Goal: Information Seeking & Learning: Understand process/instructions

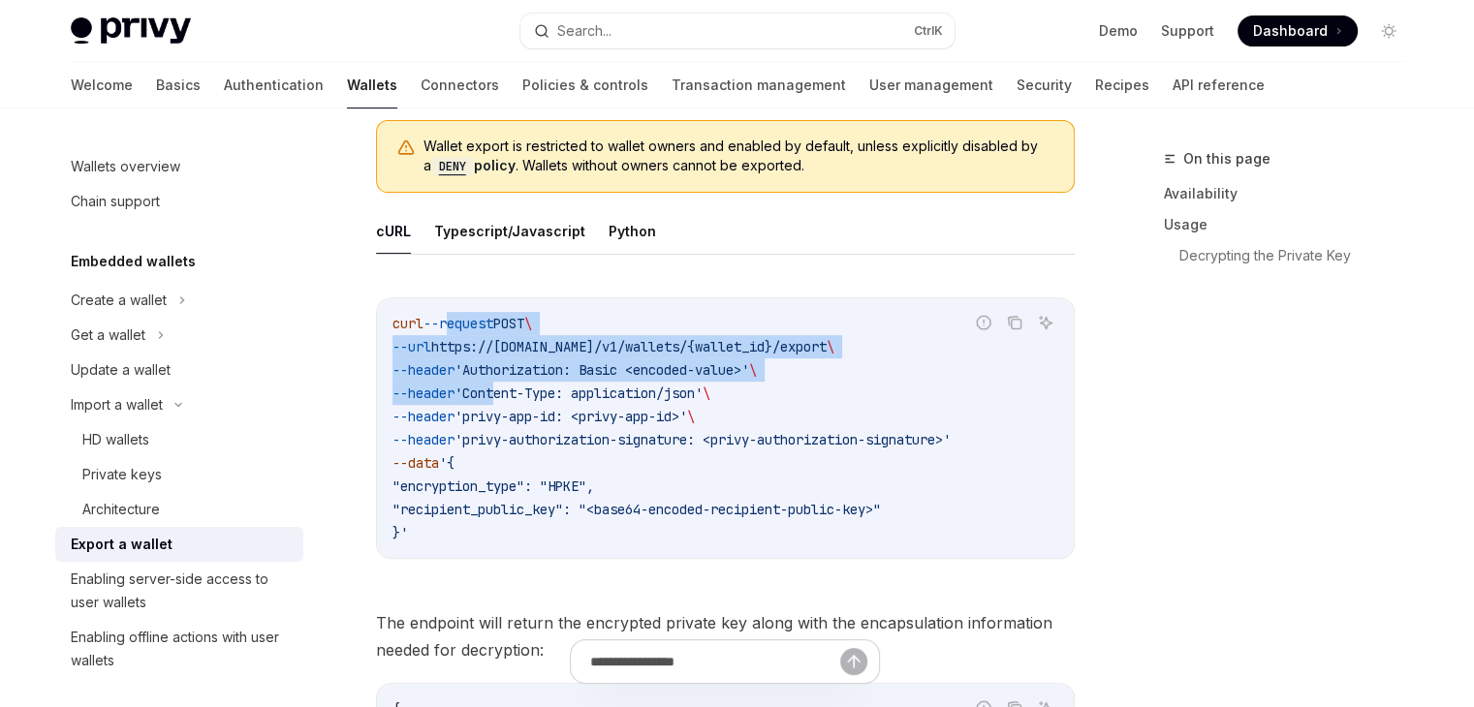
drag, startPoint x: 454, startPoint y: 332, endPoint x: 518, endPoint y: 403, distance: 96.0
click at [516, 402] on code "curl --request POST \ --url https://[DOMAIN_NAME]/v1/wallets/{wallet_id}/export…" at bounding box center [725, 428] width 666 height 233
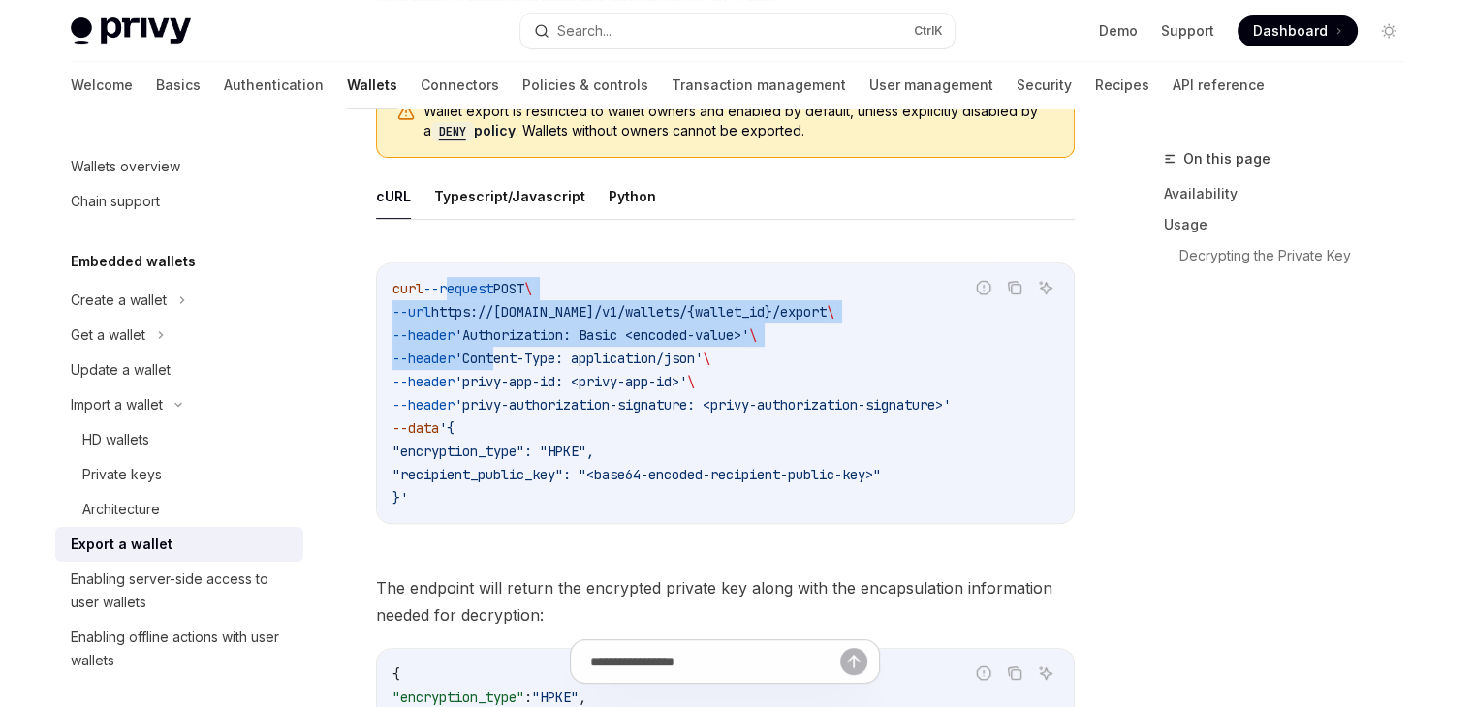
scroll to position [775, 0]
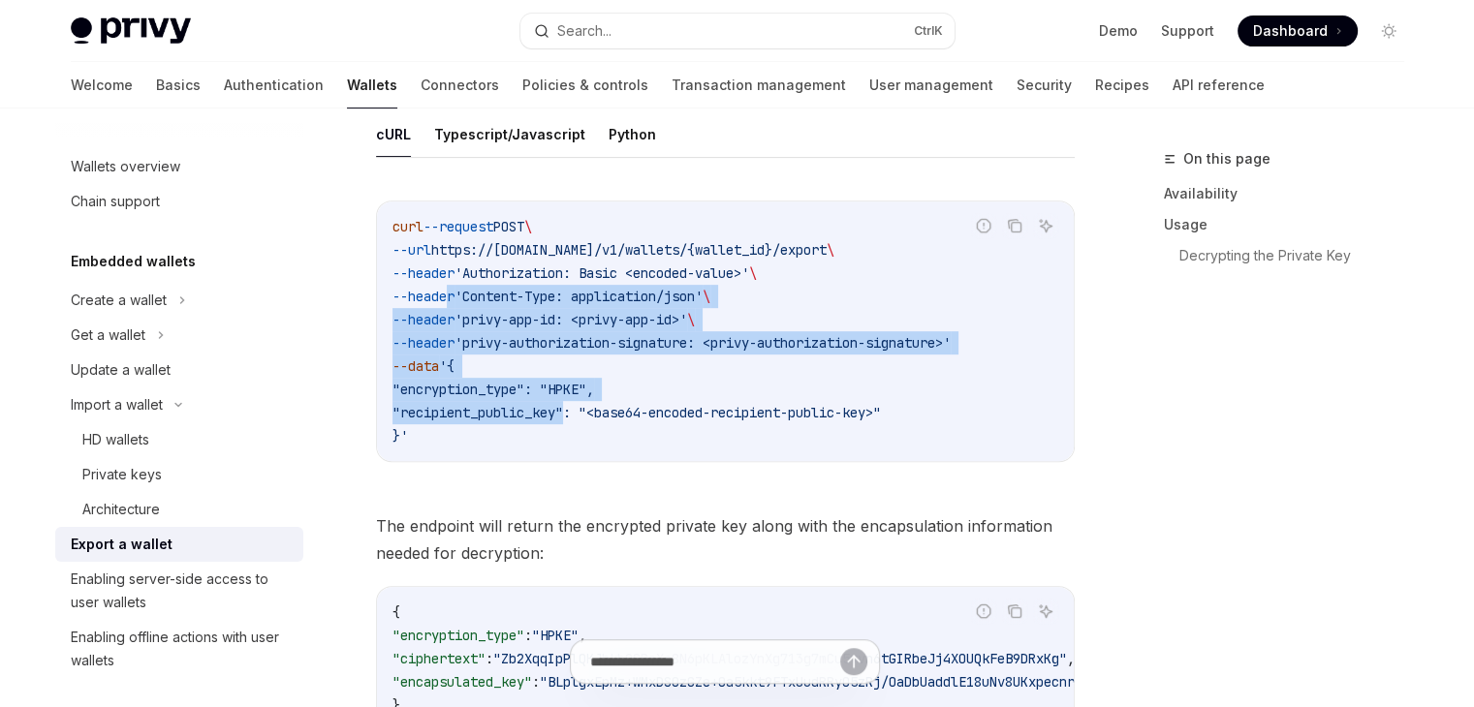
drag, startPoint x: 578, startPoint y: 412, endPoint x: 436, endPoint y: 292, distance: 185.6
click at [443, 299] on code "curl --request POST \ --url https://[DOMAIN_NAME]/v1/wallets/{wallet_id}/export…" at bounding box center [725, 331] width 666 height 233
drag, startPoint x: 430, startPoint y: 280, endPoint x: 476, endPoint y: 360, distance: 91.6
click at [473, 360] on code "curl --request POST \ --url https://[DOMAIN_NAME]/v1/wallets/{wallet_id}/export…" at bounding box center [725, 331] width 666 height 233
drag, startPoint x: 538, startPoint y: 422, endPoint x: 587, endPoint y: 505, distance: 96.9
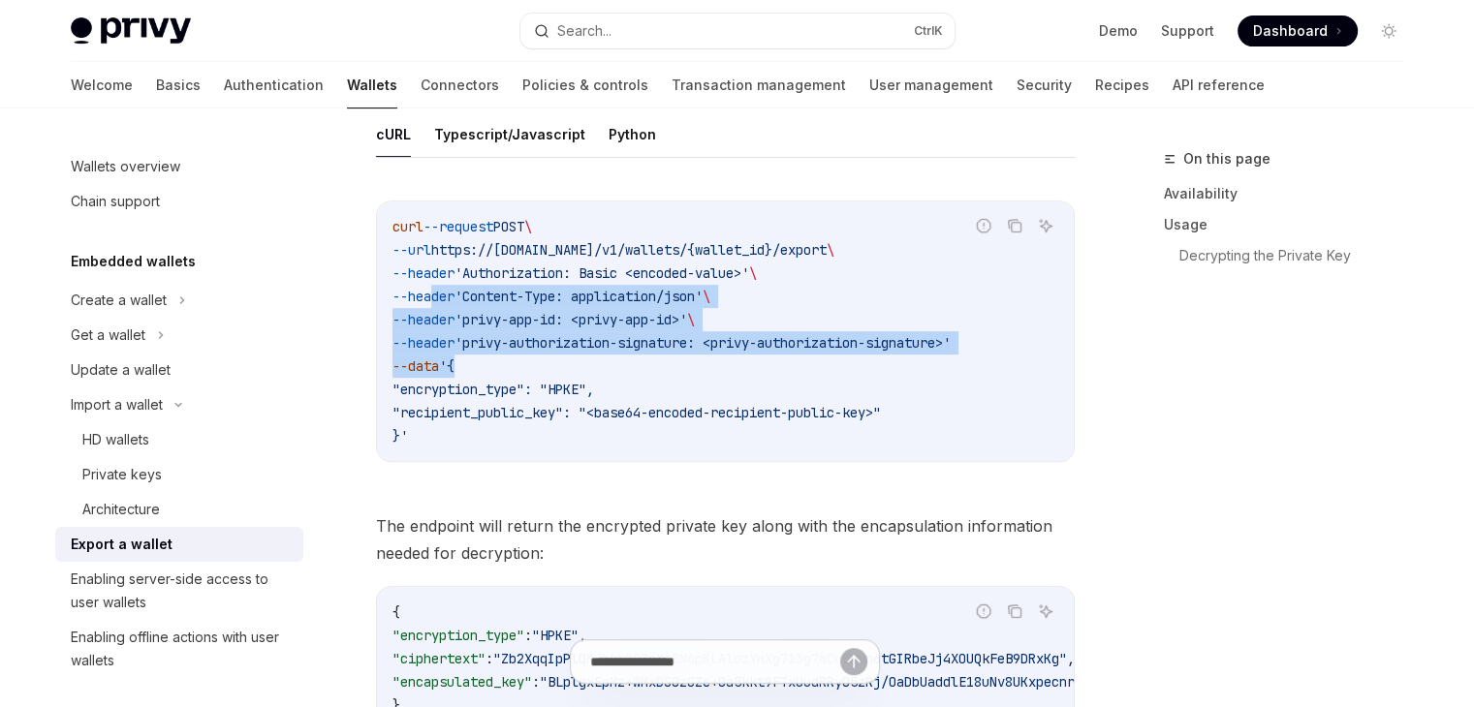
click at [570, 482] on div "Report incorrect code Copy Ask AI curl --request POST \ --url https://[DOMAIN_N…" at bounding box center [725, 337] width 699 height 312
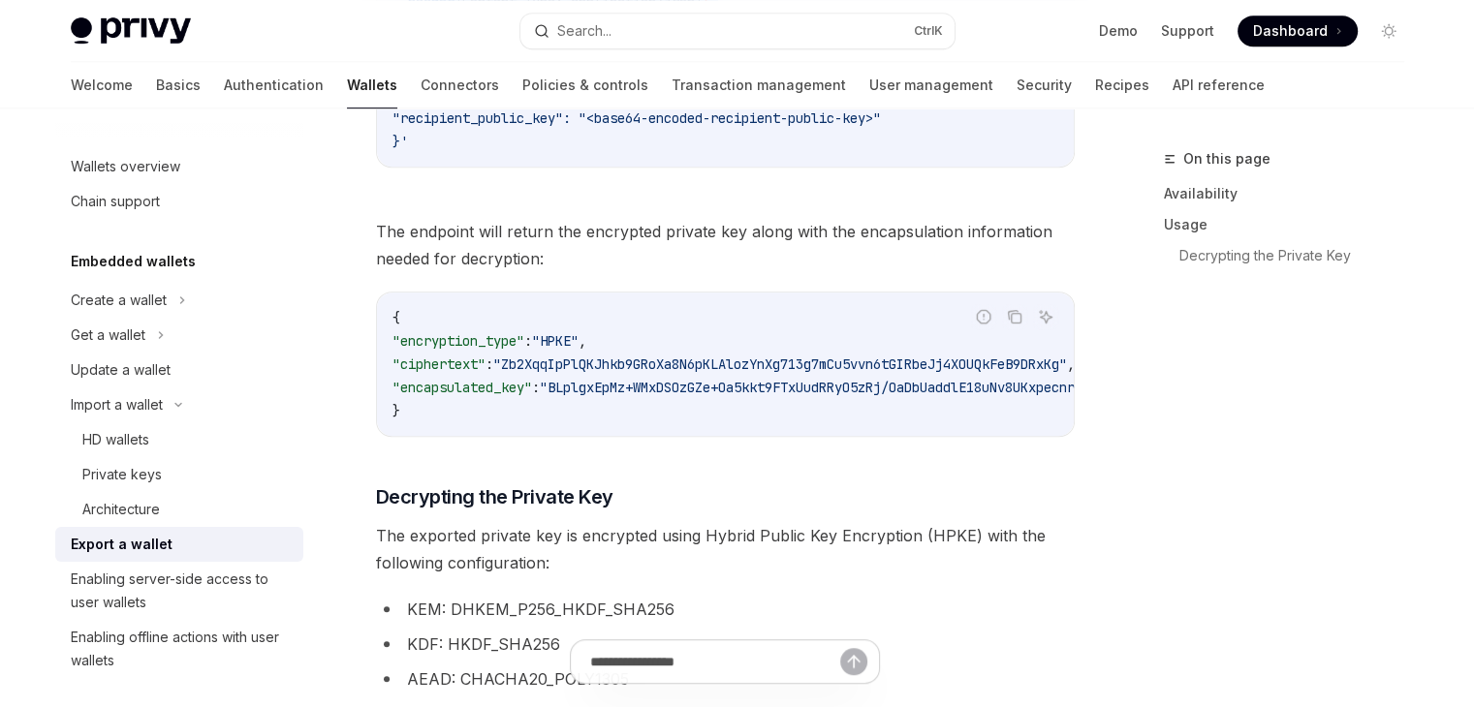
scroll to position [1066, 0]
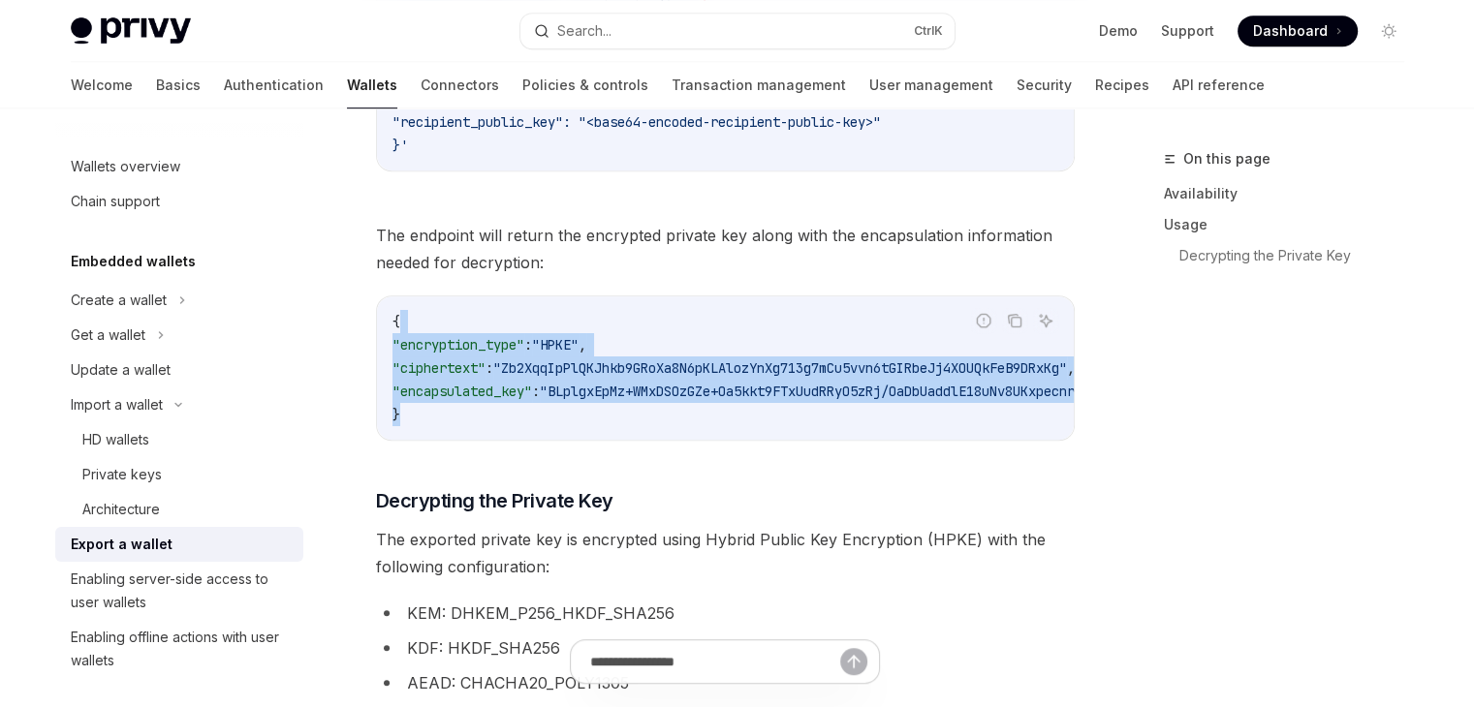
drag, startPoint x: 451, startPoint y: 327, endPoint x: 673, endPoint y: 424, distance: 242.2
click at [673, 424] on code "{ "encryption_type" : "HPKE" , "ciphertext" : "Zb2XqqIpPlQKJhkb9GRoXa8N6pKLAloz…" at bounding box center [838, 368] width 892 height 116
click at [486, 360] on span ""ciphertext"" at bounding box center [438, 368] width 93 height 17
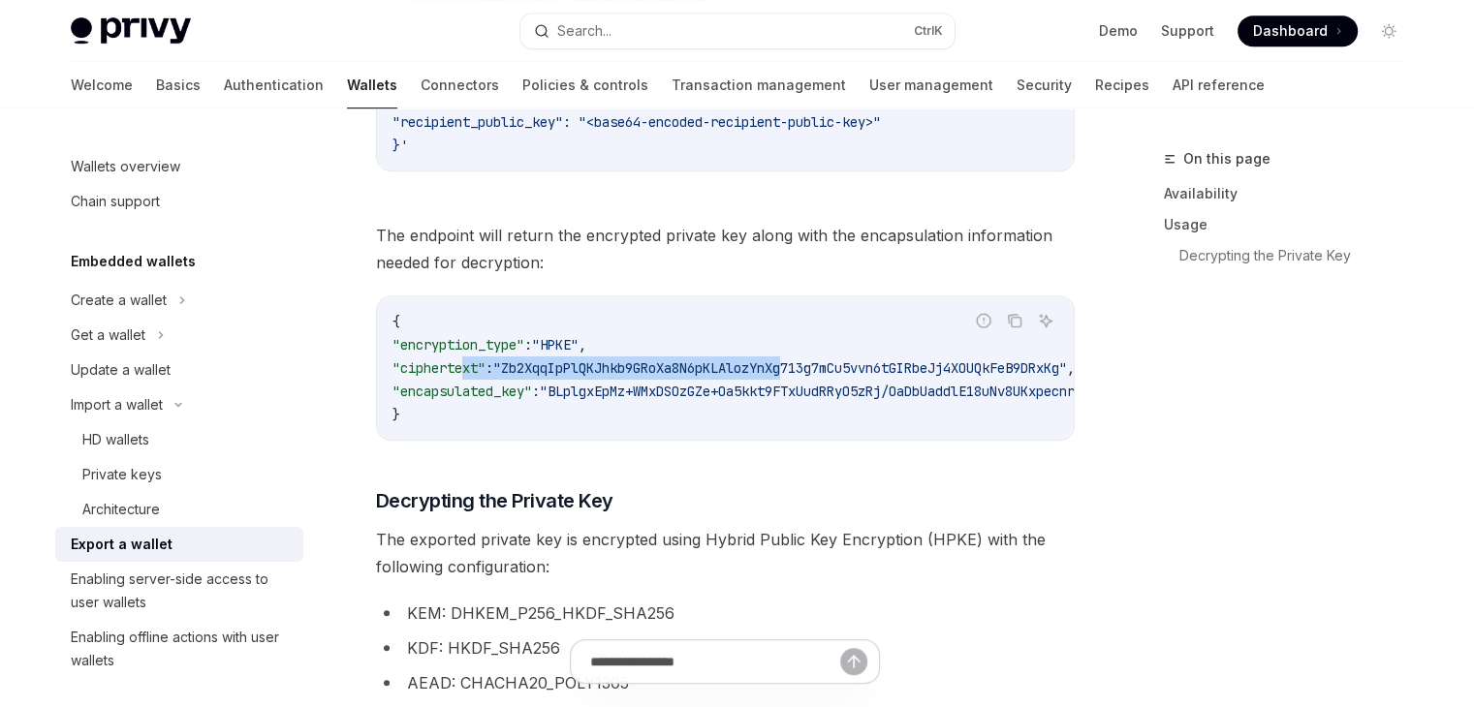
drag, startPoint x: 463, startPoint y: 365, endPoint x: 826, endPoint y: 374, distance: 362.6
click at [825, 374] on code "{ "encryption_type" : "HPKE" , "ciphertext" : "Zb2XqqIpPlQKJhkb9GRoXa8N6pKLAloz…" at bounding box center [838, 368] width 892 height 116
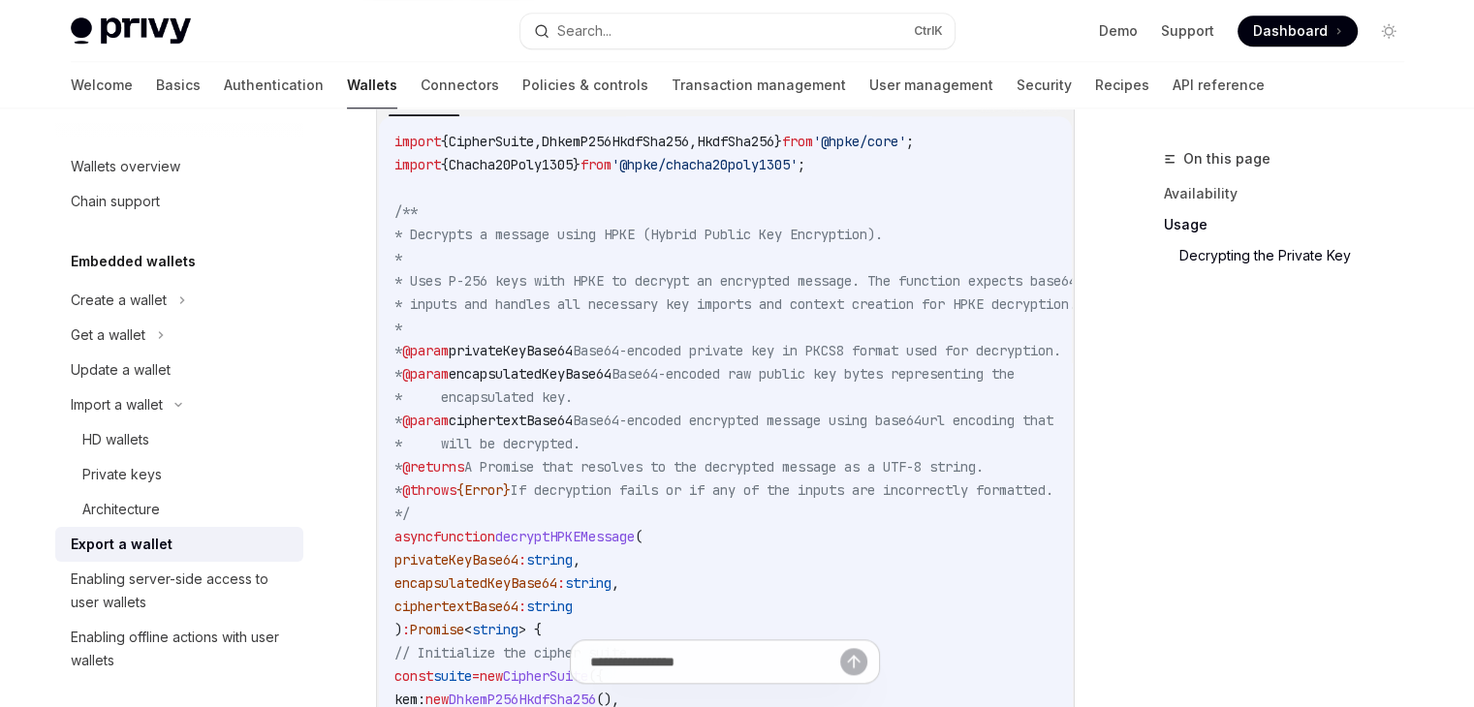
scroll to position [2132, 0]
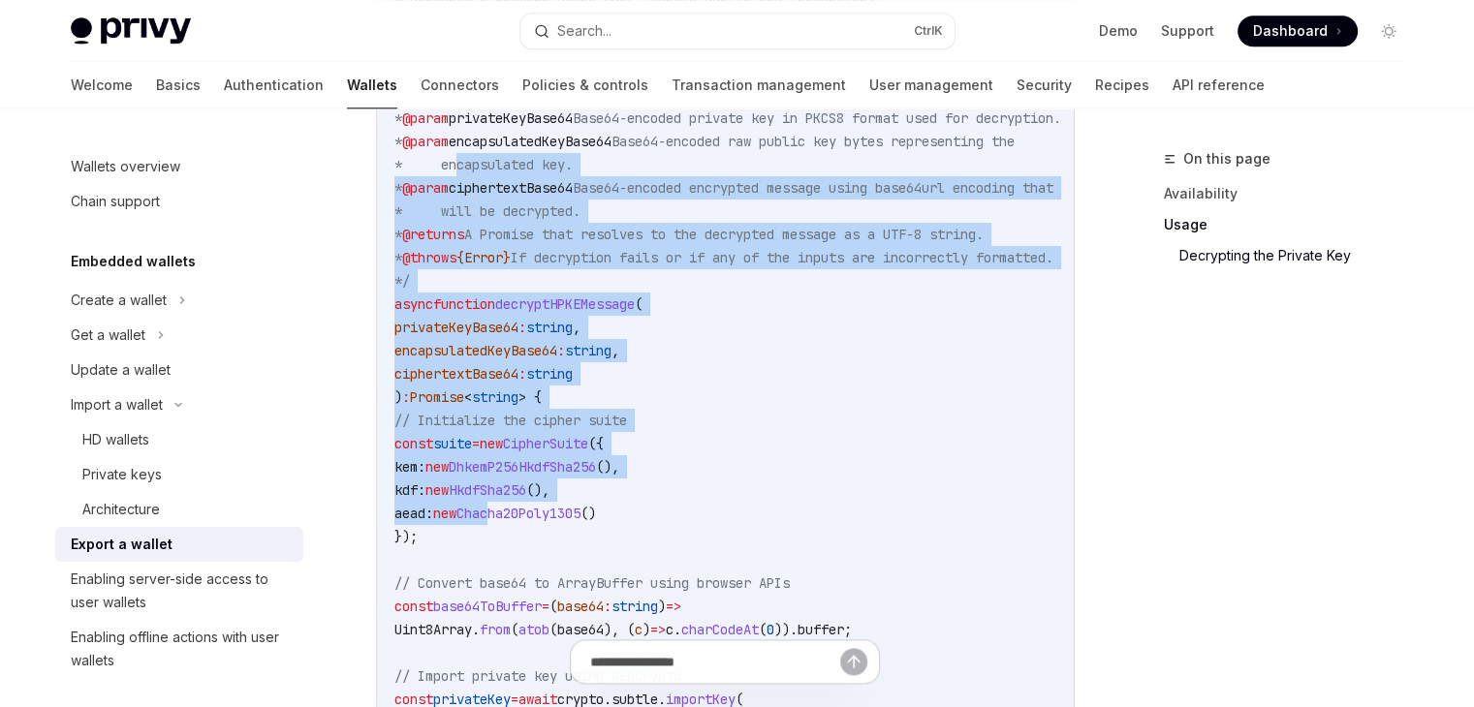
drag, startPoint x: 460, startPoint y: 167, endPoint x: 535, endPoint y: 509, distance: 350.1
click at [535, 509] on code "import { CipherSuite , DhkemP256HkdfSha256 , HkdfSha256 } from '@hpke/core' ; i…" at bounding box center [789, 513] width 791 height 1233
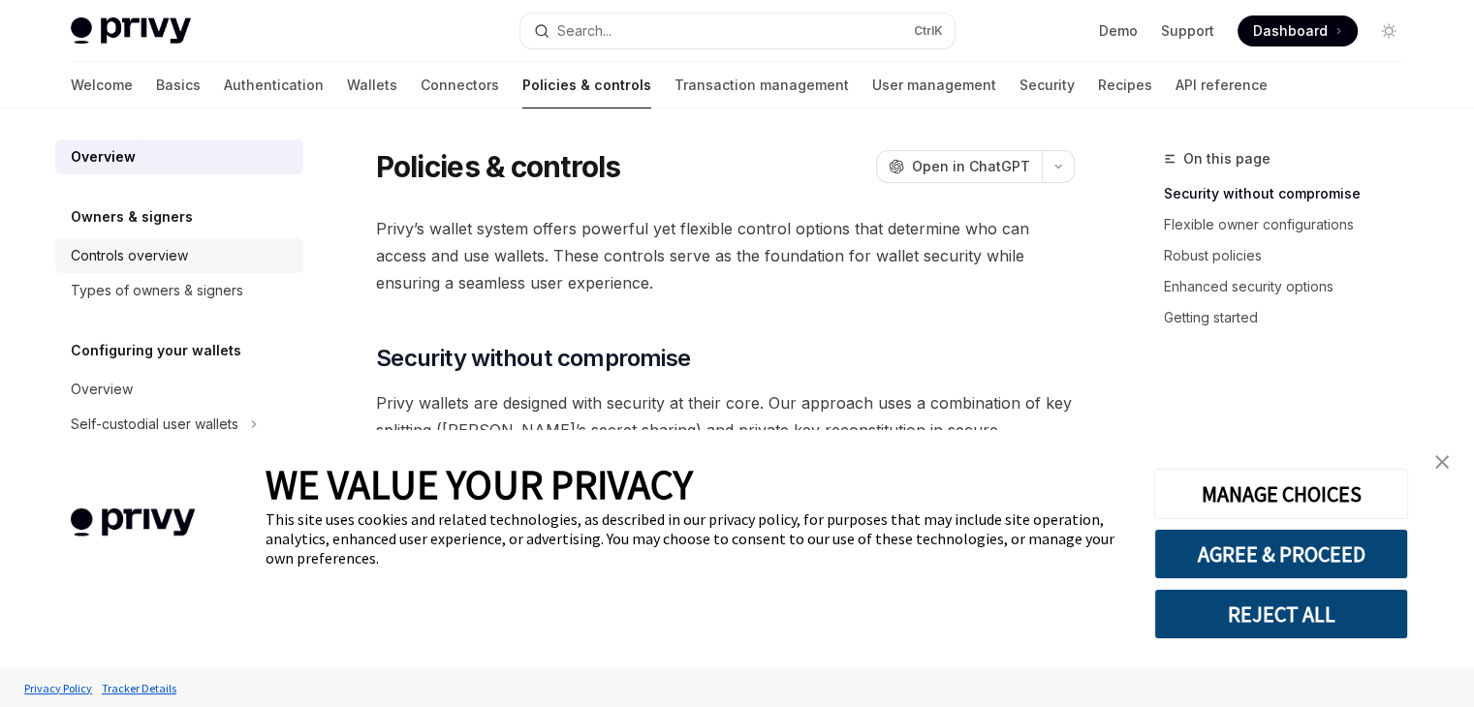
click at [151, 263] on div "Controls overview" at bounding box center [129, 255] width 117 height 23
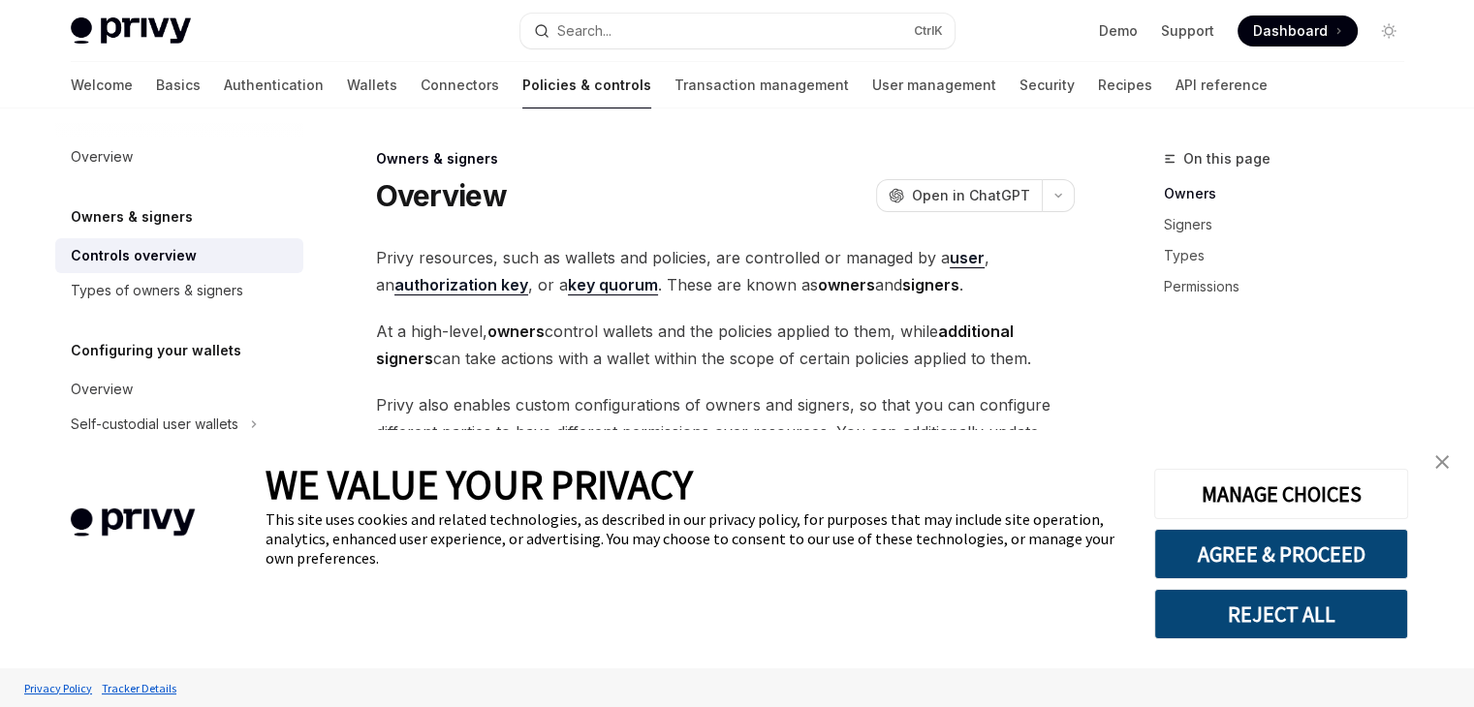
click at [1454, 464] on link "close banner" at bounding box center [1442, 462] width 39 height 39
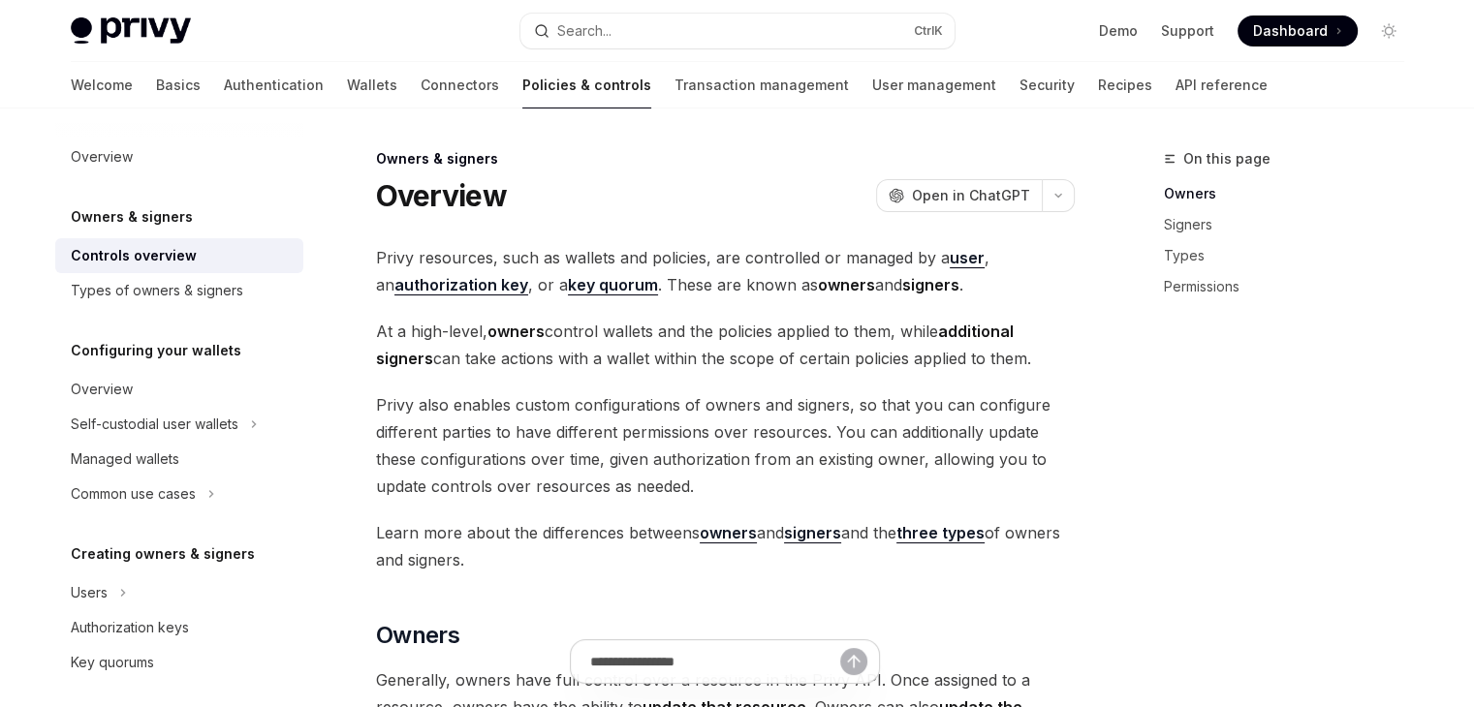
click at [178, 208] on h5 "Owners & signers" at bounding box center [132, 216] width 122 height 23
click at [129, 164] on div "Overview" at bounding box center [102, 156] width 62 height 23
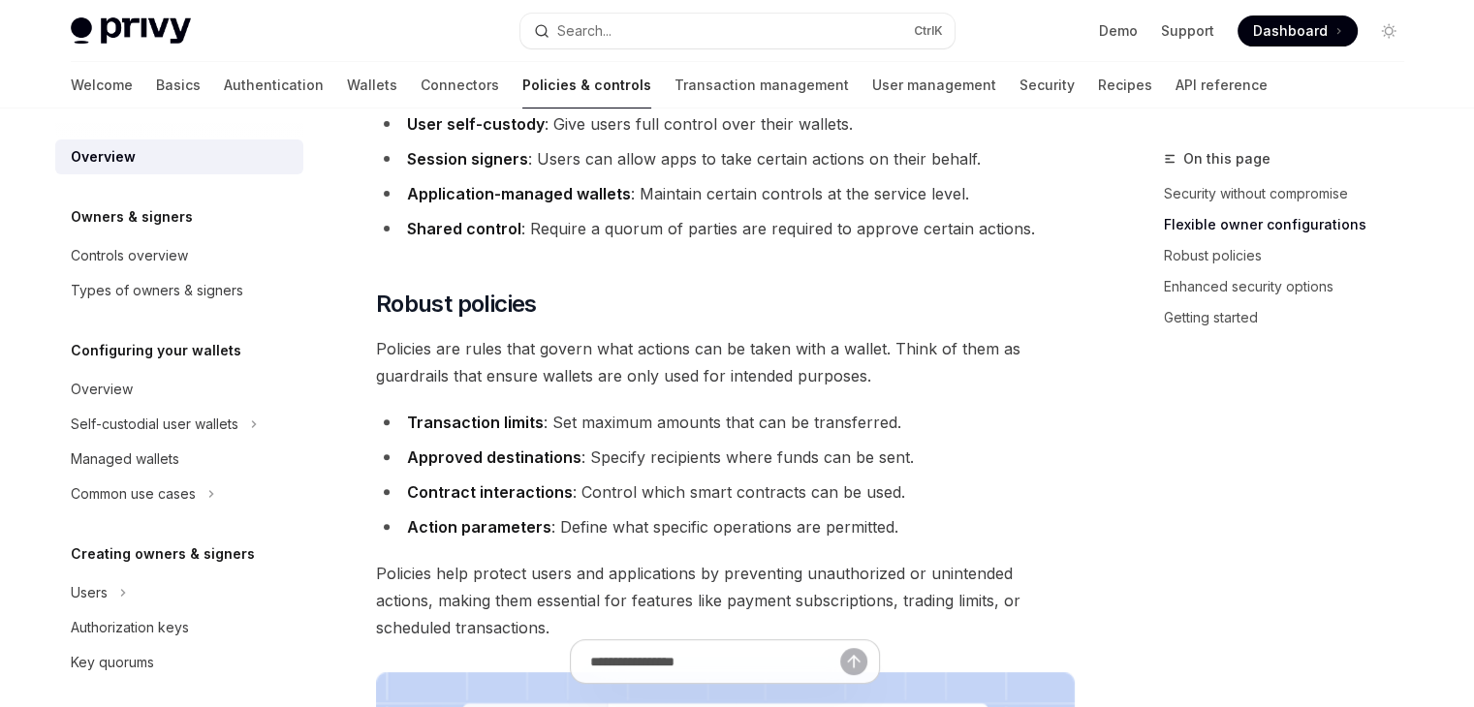
scroll to position [1260, 0]
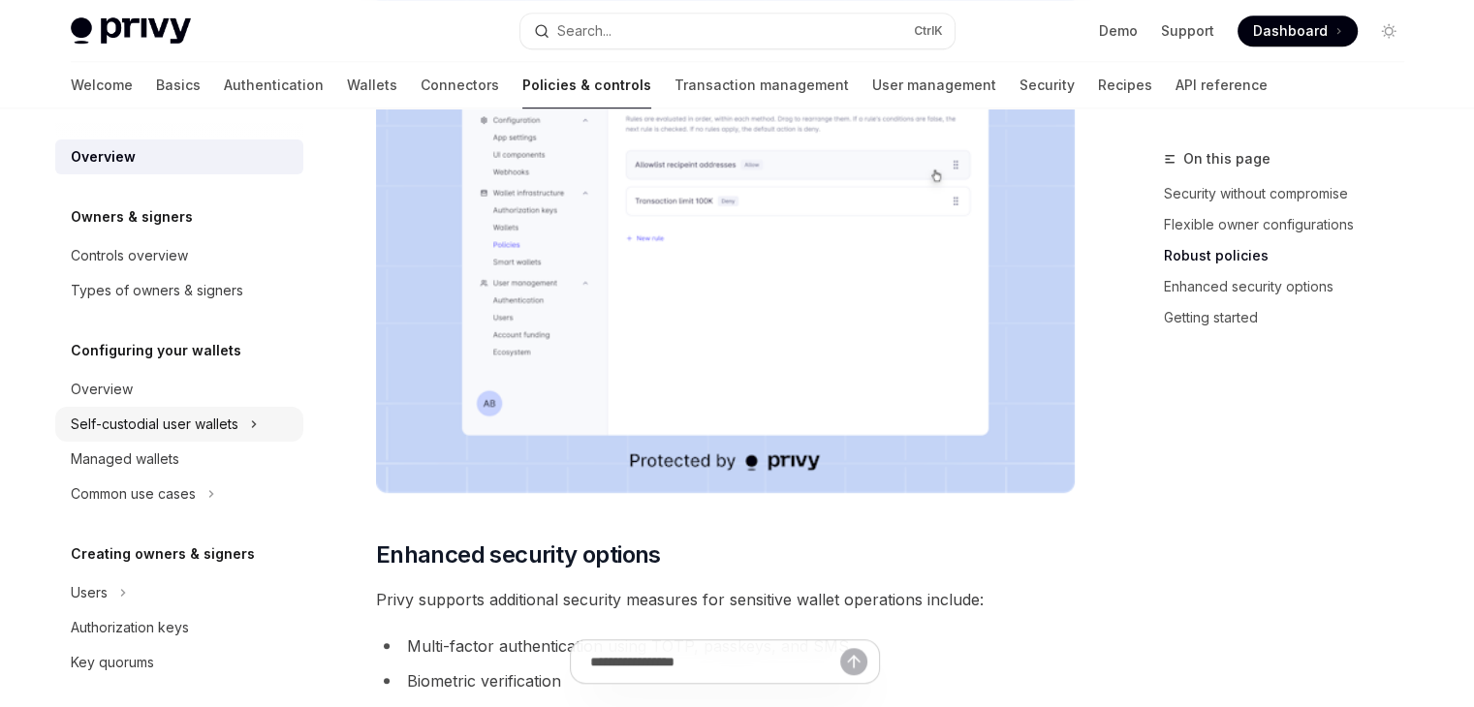
click at [143, 426] on div "Self-custodial user wallets" at bounding box center [155, 424] width 168 height 23
type textarea "*"
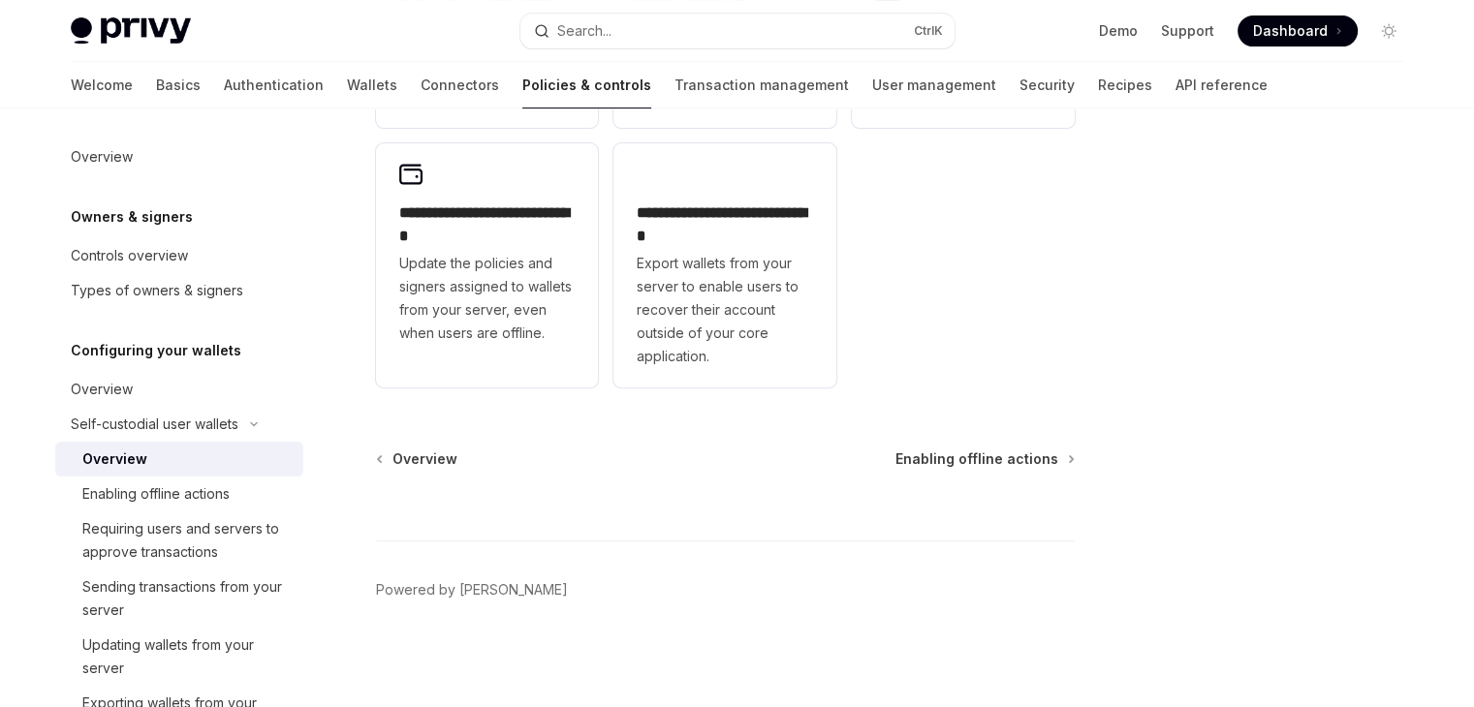
scroll to position [267, 0]
